Goal: Transaction & Acquisition: Subscribe to service/newsletter

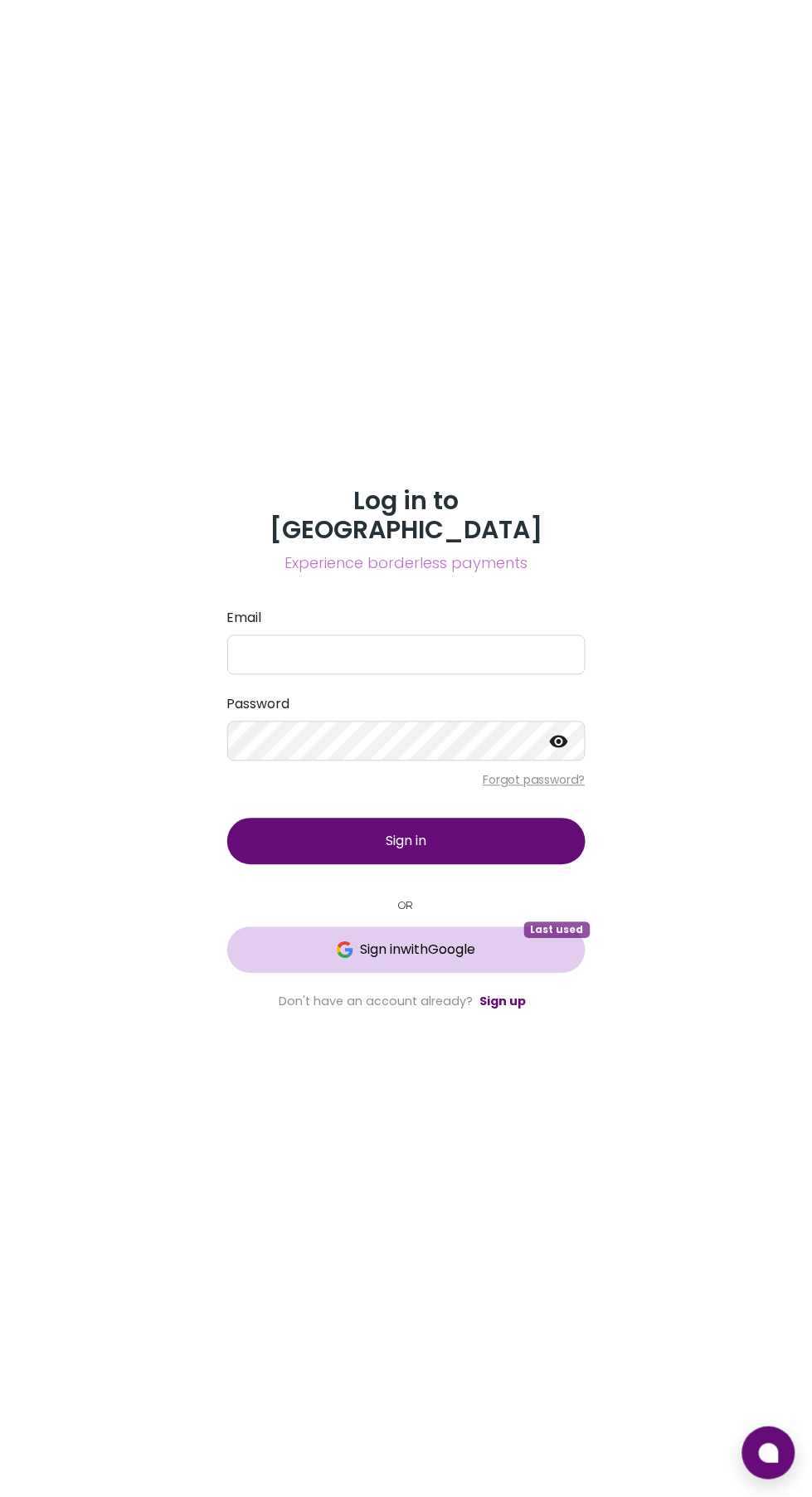
click at [428, 960] on span "Sign in with Google" at bounding box center [417, 951] width 115 height 20
